Goal: Information Seeking & Learning: Learn about a topic

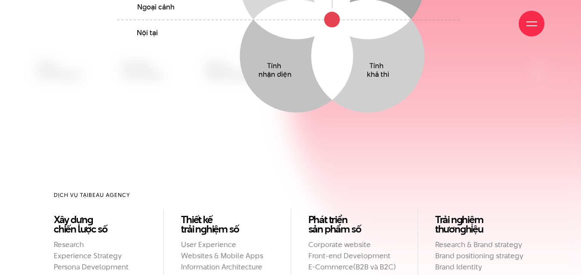
scroll to position [1954, 0]
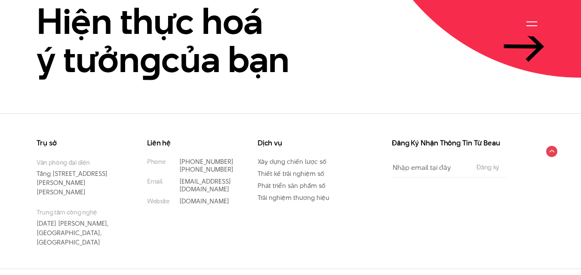
drag, startPoint x: 30, startPoint y: 158, endPoint x: 103, endPoint y: 223, distance: 97.7
click at [103, 223] on div "Trụ sở Văn phòng đại diện Tầng 5, 33 Giang Văn Minh, Kim Mã, Ba Đình, Hà Nội Tr…" at bounding box center [290, 204] width 581 height 129
copy ul "Văn phòng đại diện Tầng 5, 33 Giang Văn Minh, Kim Mã, Ba Đình, Hà Nội Trung tâm…"
drag, startPoint x: 237, startPoint y: 174, endPoint x: 199, endPoint y: 169, distance: 38.1
click at [199, 169] on div "Liên hệ Phone (+84) 97 531 9889 (+84) 86 929 1771 Email info@beau.vn Website be…" at bounding box center [196, 173] width 98 height 66
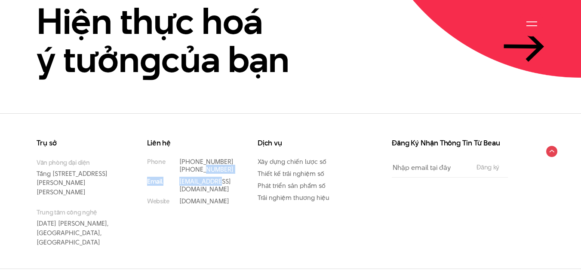
click at [238, 171] on div "Liên hệ Phone (+84) 97 531 9889 (+84) 86 929 1771 Email info@beau.vn Website be…" at bounding box center [196, 173] width 98 height 66
drag, startPoint x: 240, startPoint y: 171, endPoint x: 179, endPoint y: 163, distance: 61.1
click at [179, 163] on div "Liên hệ Phone (+84) 97 531 9889 (+84) 86 929 1771 Email info@beau.vn Website be…" at bounding box center [196, 173] width 98 height 66
copy li "(+84) 97 531 9889 (+84) 86 929 1771"
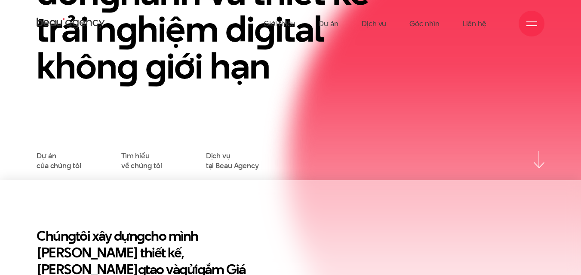
scroll to position [0, 0]
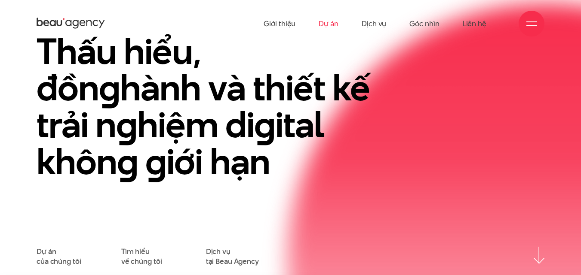
click at [330, 26] on link "Dự án" at bounding box center [328, 23] width 20 height 47
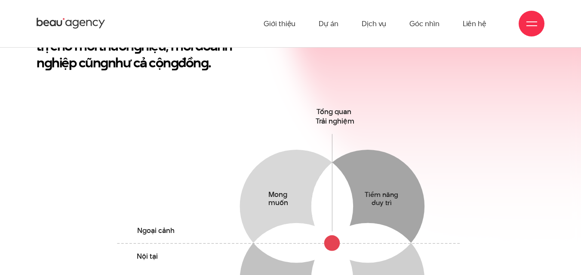
scroll to position [172, 0]
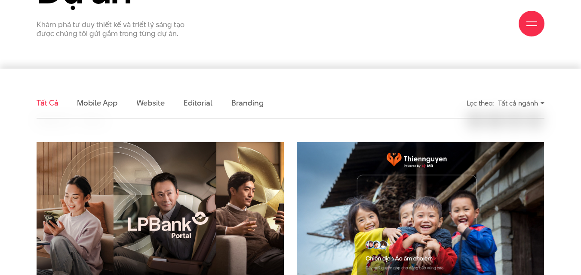
scroll to position [301, 0]
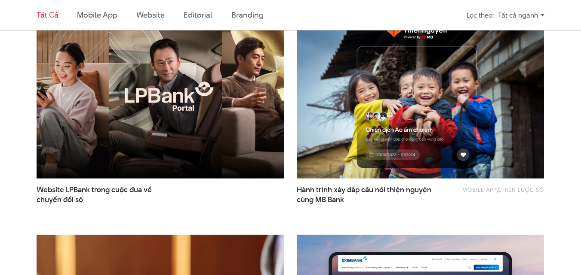
click at [211, 153] on img at bounding box center [160, 96] width 272 height 182
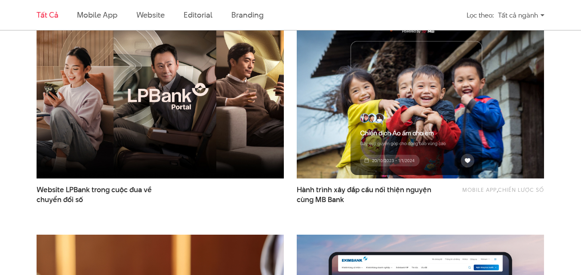
click at [496, 138] on img at bounding box center [420, 96] width 272 height 182
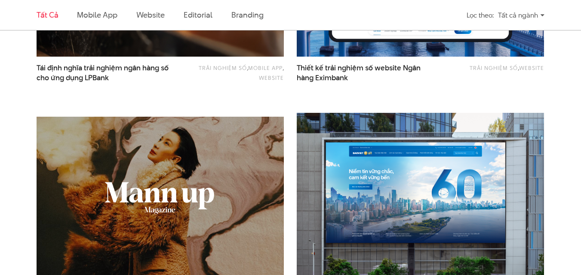
scroll to position [688, 0]
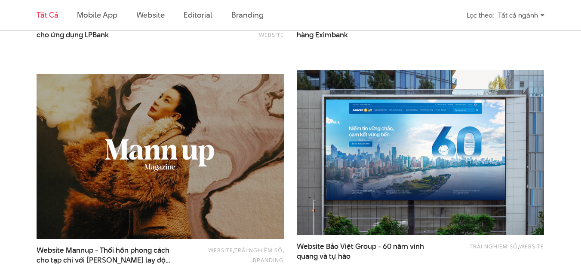
click at [193, 154] on img at bounding box center [160, 157] width 272 height 182
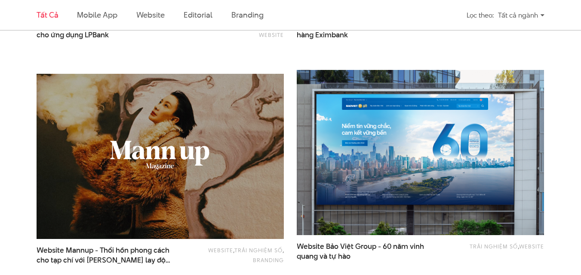
click at [391, 196] on img at bounding box center [420, 153] width 272 height 182
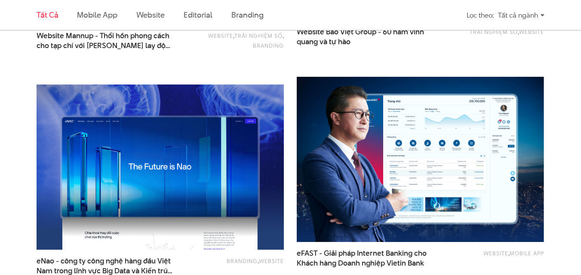
scroll to position [945, 0]
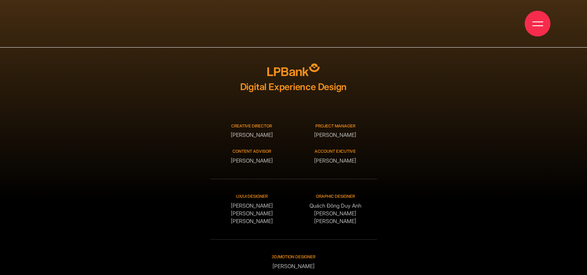
drag, startPoint x: 583, startPoint y: 71, endPoint x: 587, endPoint y: 269, distance: 197.7
click at [587, 271] on span at bounding box center [583, 137] width 7 height 275
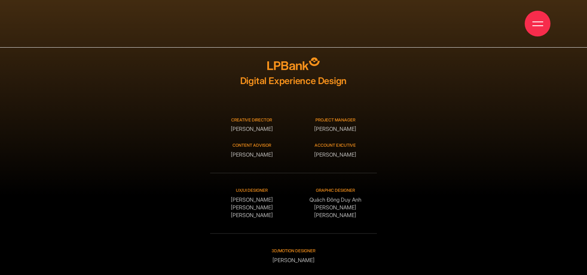
drag, startPoint x: 341, startPoint y: 77, endPoint x: 262, endPoint y: 74, distance: 79.1
click at [262, 74] on div "Digital Experience Design" at bounding box center [293, 72] width 167 height 29
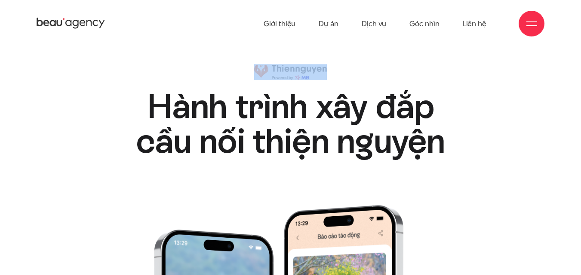
drag, startPoint x: 330, startPoint y: 68, endPoint x: 258, endPoint y: 65, distance: 72.3
click at [258, 65] on div "Hành trình xây đắp cầu nối thiện nguyện Hành trình xây đắp cầu nối thiện nguyện" at bounding box center [290, 111] width 362 height 95
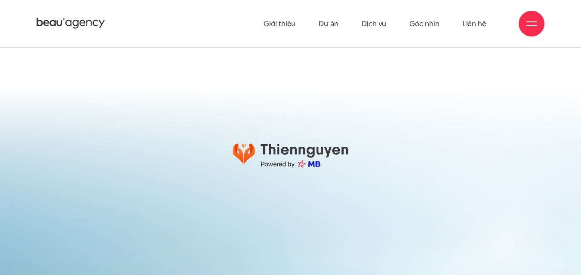
scroll to position [12681, 0]
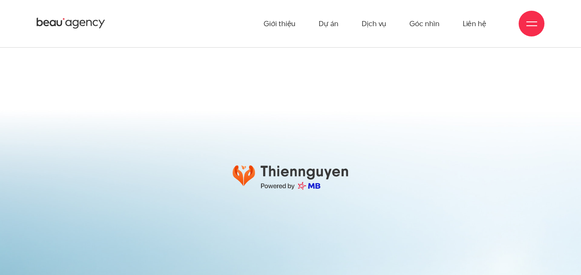
drag, startPoint x: 353, startPoint y: 156, endPoint x: 297, endPoint y: 163, distance: 56.2
click at [297, 165] on div at bounding box center [290, 177] width 184 height 25
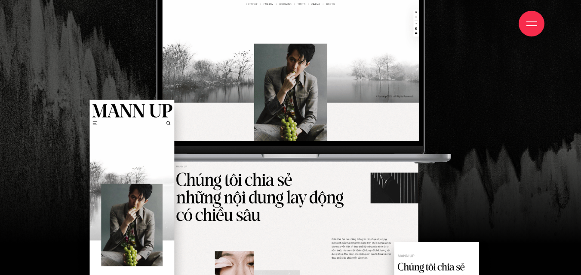
scroll to position [1332, 0]
